Goal: Task Accomplishment & Management: Manage account settings

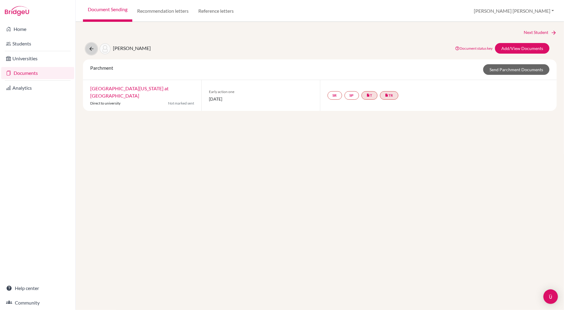
click at [91, 47] on icon at bounding box center [91, 49] width 6 height 6
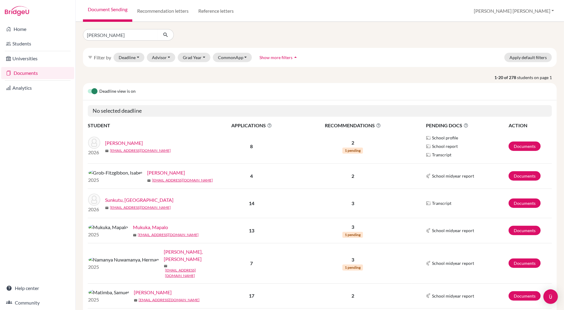
type input "aditya"
click button "submit" at bounding box center [166, 35] width 16 height 12
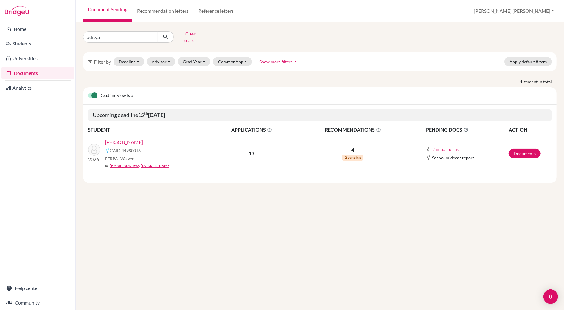
click at [126, 138] on link "Koradia, Aditya" at bounding box center [124, 141] width 38 height 7
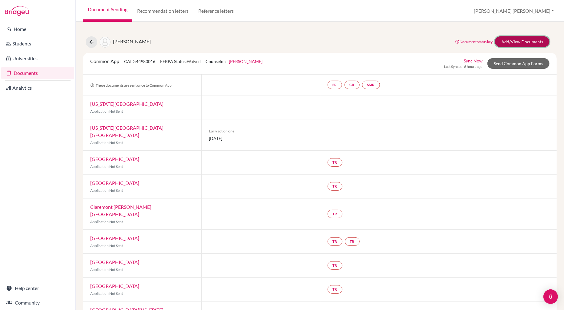
click at [516, 40] on link "Add/View Documents" at bounding box center [522, 41] width 55 height 11
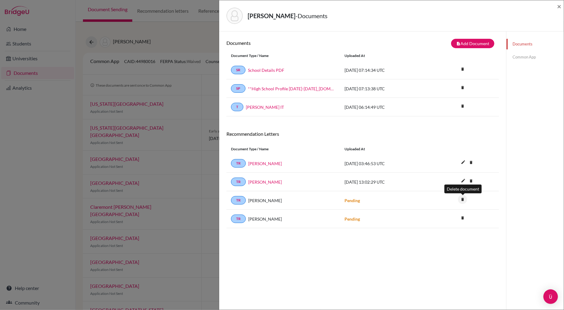
click at [463, 198] on icon "delete" at bounding box center [462, 199] width 9 height 9
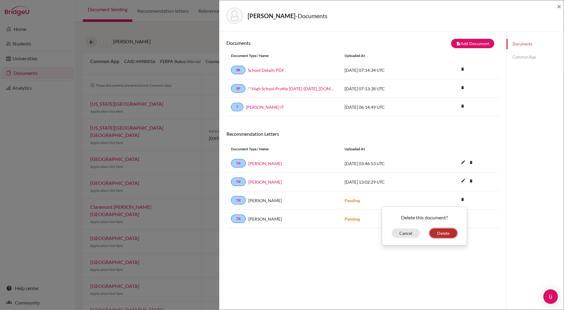
click at [450, 234] on button "Delete" at bounding box center [444, 232] width 28 height 9
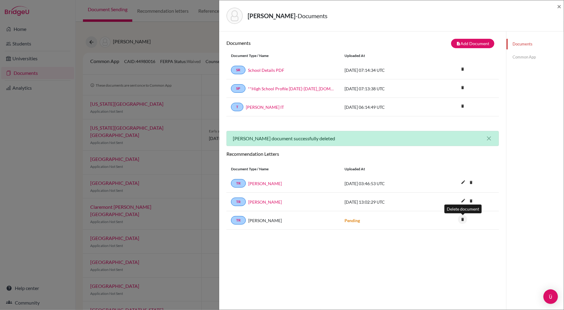
click at [462, 219] on icon "delete" at bounding box center [462, 219] width 9 height 9
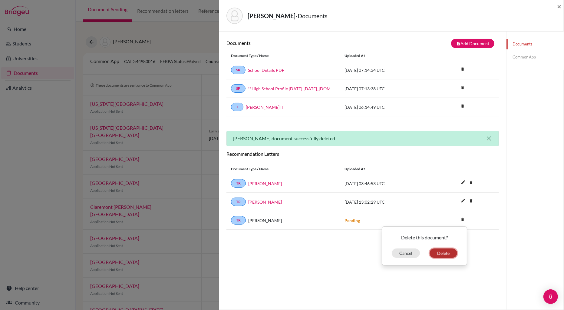
click at [447, 252] on button "Delete" at bounding box center [444, 252] width 28 height 9
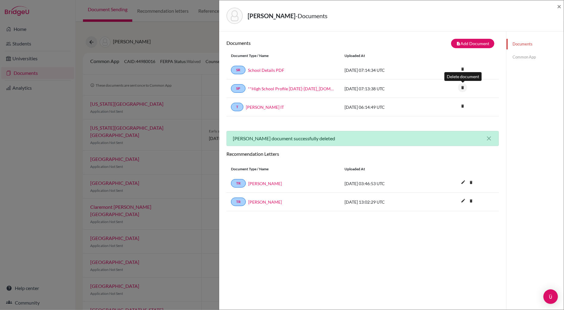
click at [464, 87] on icon "delete" at bounding box center [462, 87] width 9 height 9
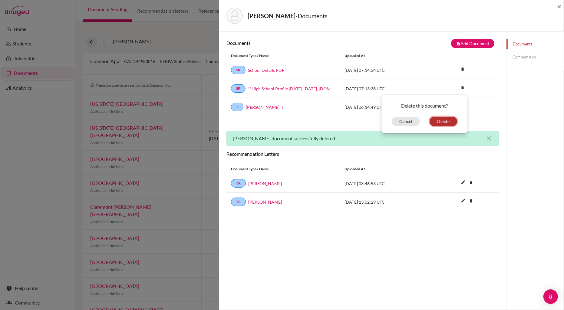
click at [443, 119] on button "Delete" at bounding box center [444, 121] width 28 height 9
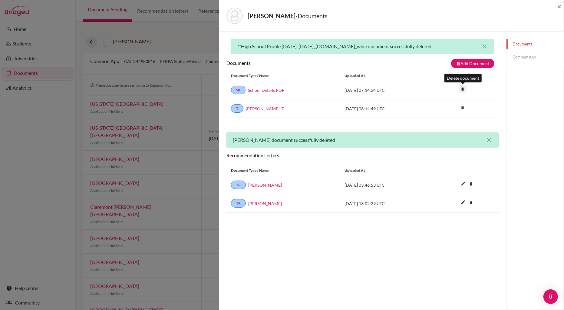
click at [464, 89] on icon "delete" at bounding box center [462, 89] width 9 height 9
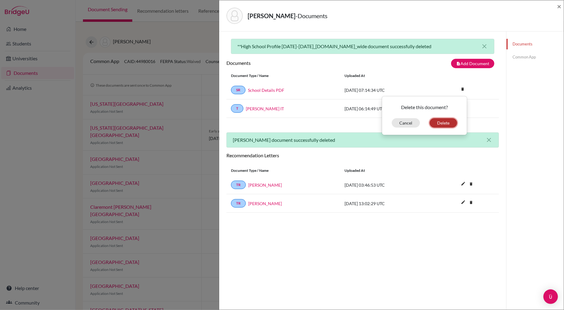
click at [445, 123] on button "Delete" at bounding box center [444, 122] width 28 height 9
